Goal: Task Accomplishment & Management: Use online tool/utility

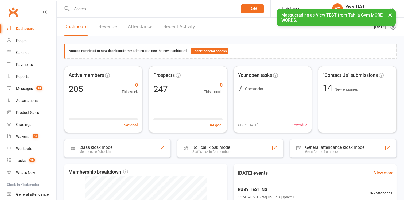
click at [201, 9] on input "text" at bounding box center [152, 8] width 164 height 7
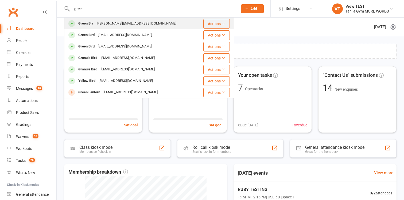
type input "green"
click at [222, 24] on icon at bounding box center [223, 24] width 4 height 4
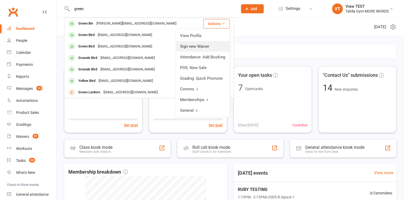
click at [202, 47] on link "Sign new Waiver" at bounding box center [203, 46] width 54 height 11
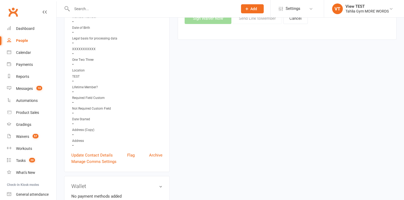
scroll to position [105, 0]
click at [99, 8] on input "text" at bounding box center [152, 8] width 164 height 7
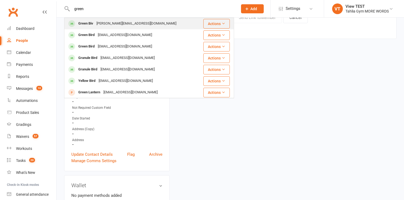
type input "green"
click at [229, 22] on button "Actions" at bounding box center [216, 24] width 26 height 10
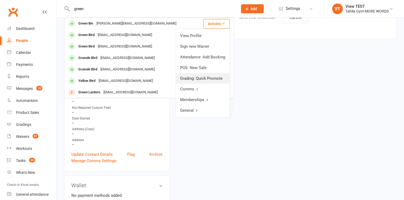
click at [214, 76] on link "Grading: Quick Promote" at bounding box center [203, 78] width 54 height 11
